Goal: Book appointment/travel/reservation

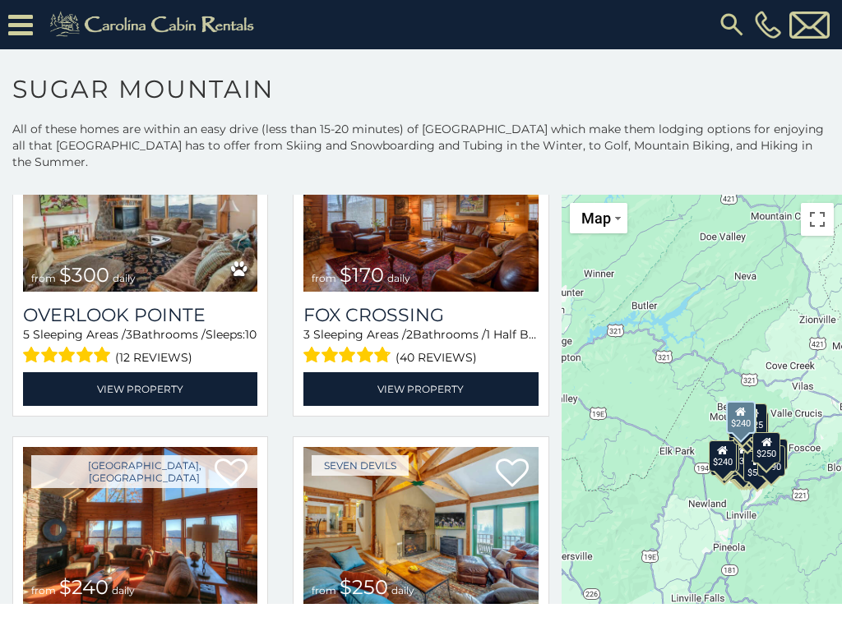
scroll to position [101, 0]
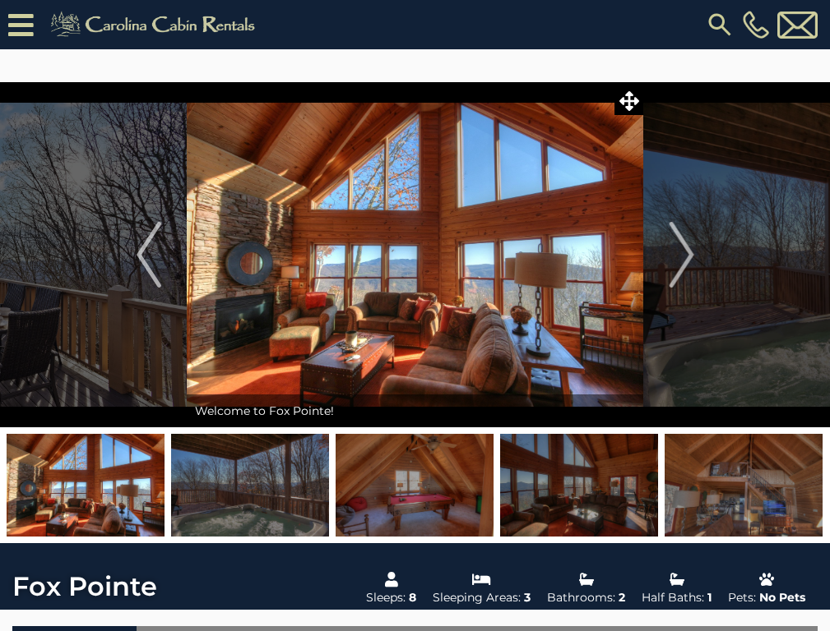
scroll to position [4203, 0]
